Goal: Task Accomplishment & Management: Manage account settings

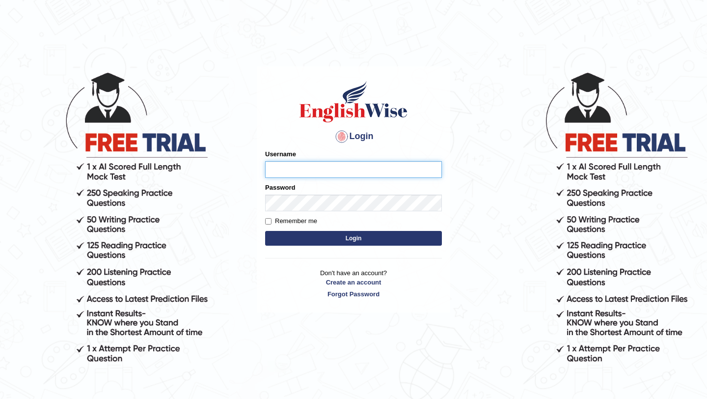
type input "bijayathapa"
click at [476, 177] on body "Login Please fix the following errors: Username bijayathapa Password Remember m…" at bounding box center [353, 234] width 707 height 399
